Goal: Check status: Check status

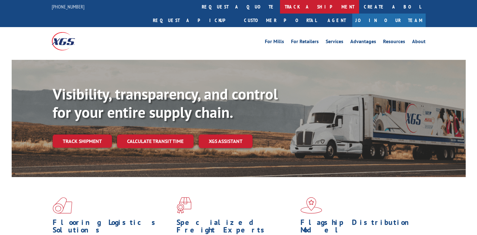
click at [280, 8] on link "track a shipment" at bounding box center [319, 7] width 79 height 14
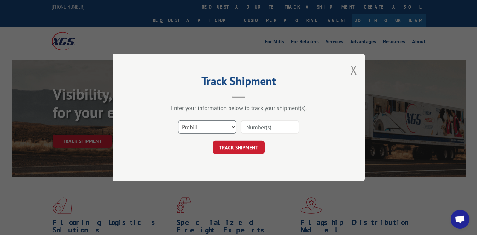
click at [217, 129] on select "Select category... Probill BOL PO" at bounding box center [207, 127] width 58 height 13
select select "po"
click at [178, 121] on select "Select category... Probill BOL PO" at bounding box center [207, 127] width 58 height 13
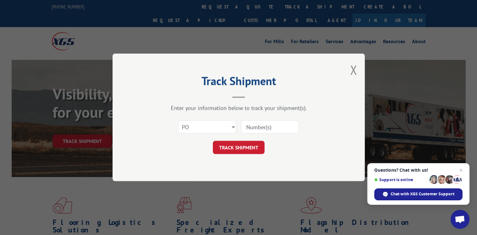
click at [247, 125] on input at bounding box center [270, 127] width 58 height 13
type input "7349"
click button "TRACK SHIPMENT" at bounding box center [239, 147] width 52 height 13
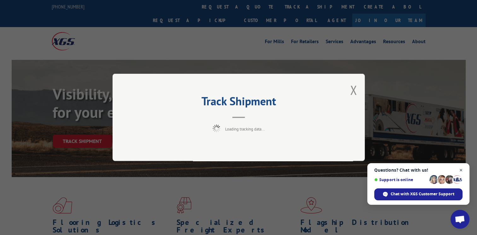
click at [460, 172] on span "Close chat" at bounding box center [462, 171] width 8 height 8
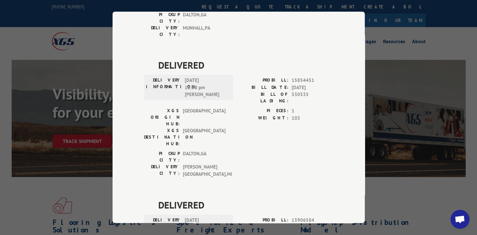
scroll to position [1245, 0]
